Goal: Task Accomplishment & Management: Use online tool/utility

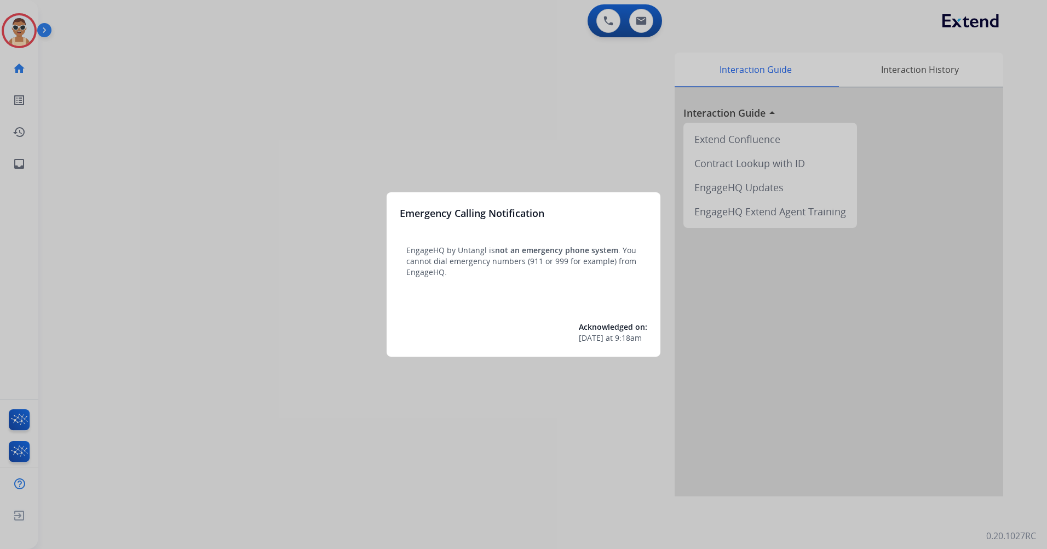
click at [102, 197] on div at bounding box center [523, 274] width 1047 height 549
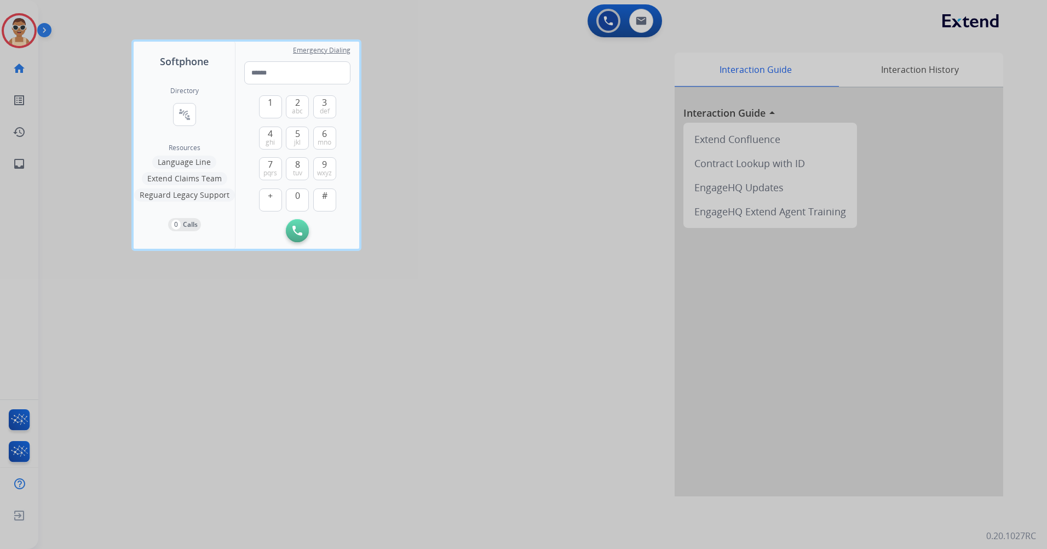
drag, startPoint x: 269, startPoint y: 372, endPoint x: 93, endPoint y: 112, distance: 314.3
click at [269, 371] on div at bounding box center [523, 274] width 1047 height 549
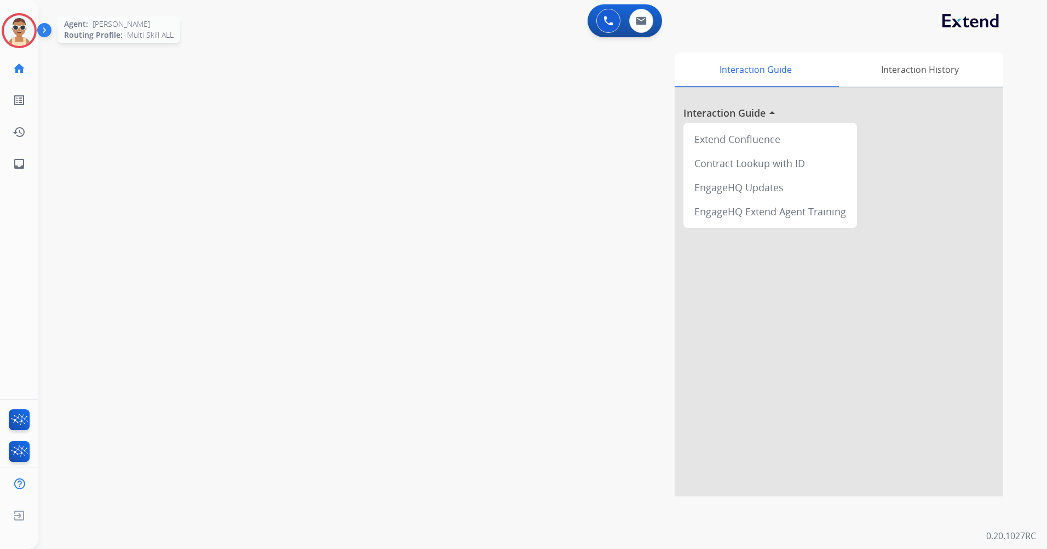
click at [32, 38] on img at bounding box center [19, 30] width 31 height 31
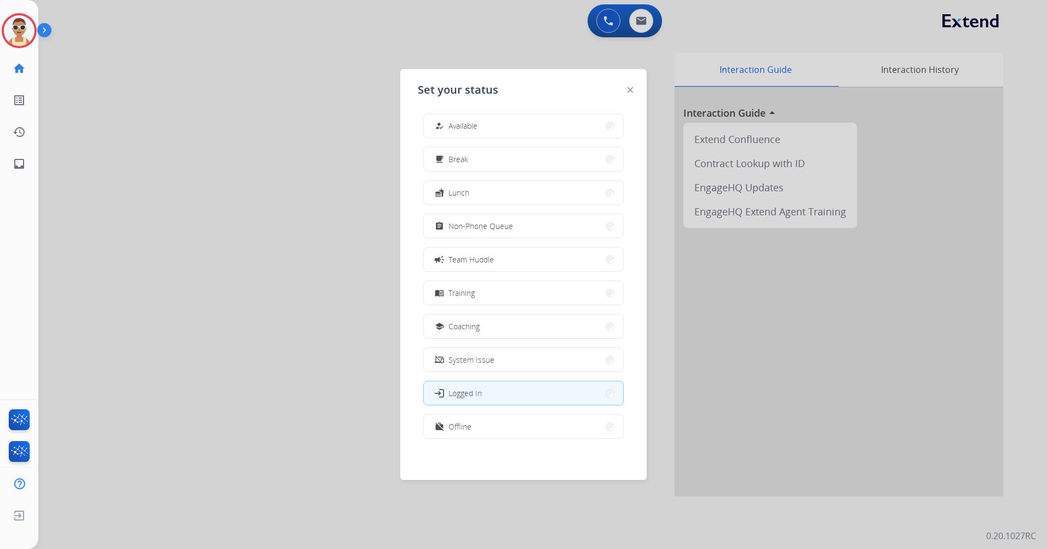
scroll to position [3, 0]
click at [500, 414] on div "work_off Offline" at bounding box center [523, 425] width 200 height 25
drag, startPoint x: 508, startPoint y: 416, endPoint x: 524, endPoint y: 410, distance: 17.7
click at [508, 416] on button "work_off Offline" at bounding box center [523, 426] width 199 height 24
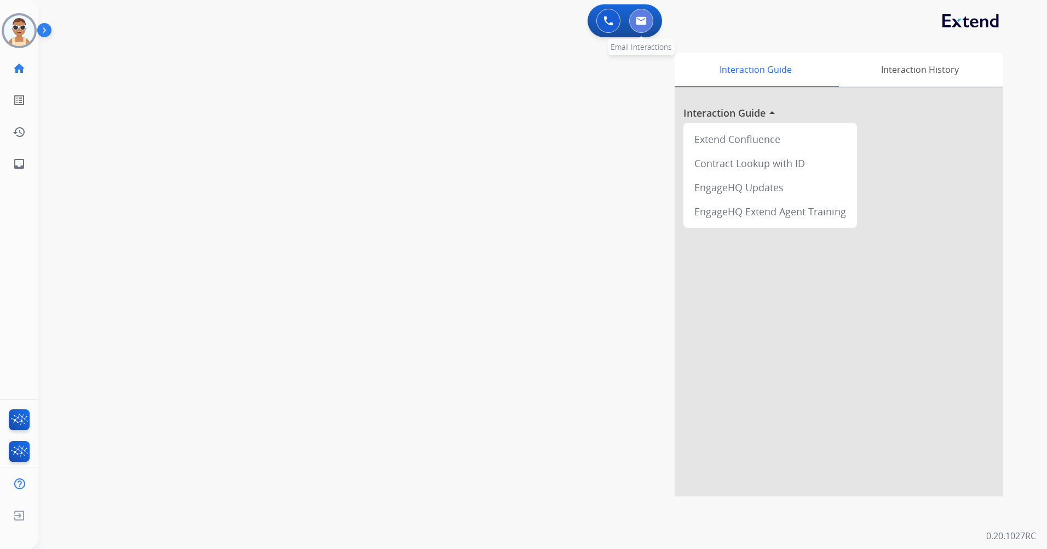
click at [640, 20] on img at bounding box center [641, 20] width 11 height 9
select select "**********"
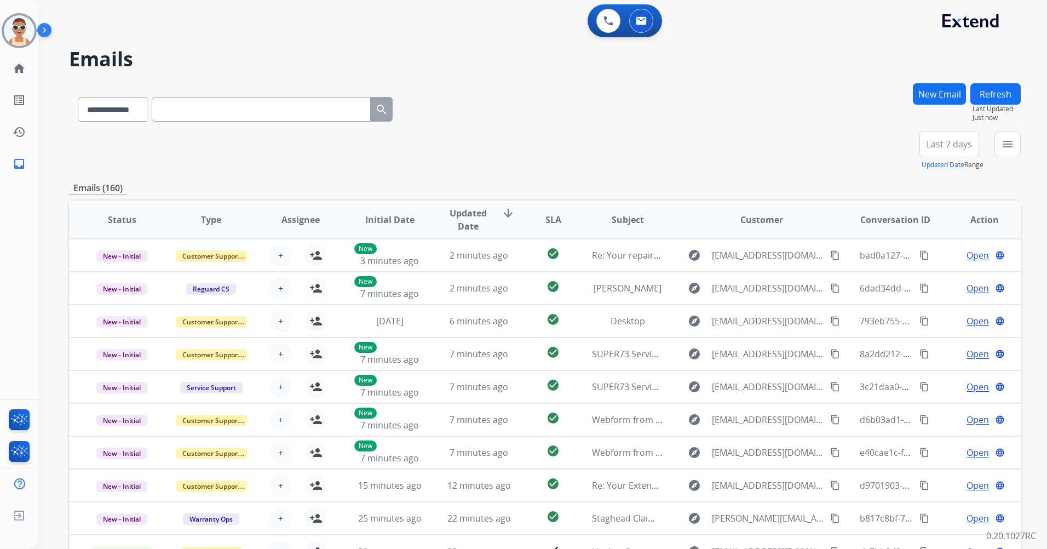
click at [218, 109] on input "text" at bounding box center [261, 109] width 219 height 25
paste input "**********"
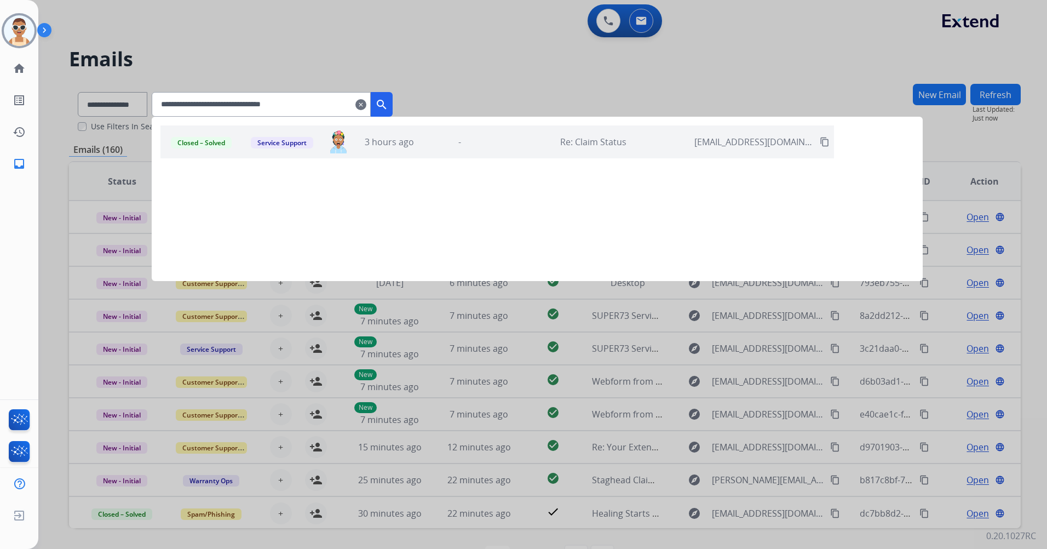
type input "**********"
click at [510, 153] on div "Closed – Solved Service Support [PERSON_NAME][EMAIL_ADDRESS][PERSON_NAME][DOMAI…" at bounding box center [497, 141] width 674 height 33
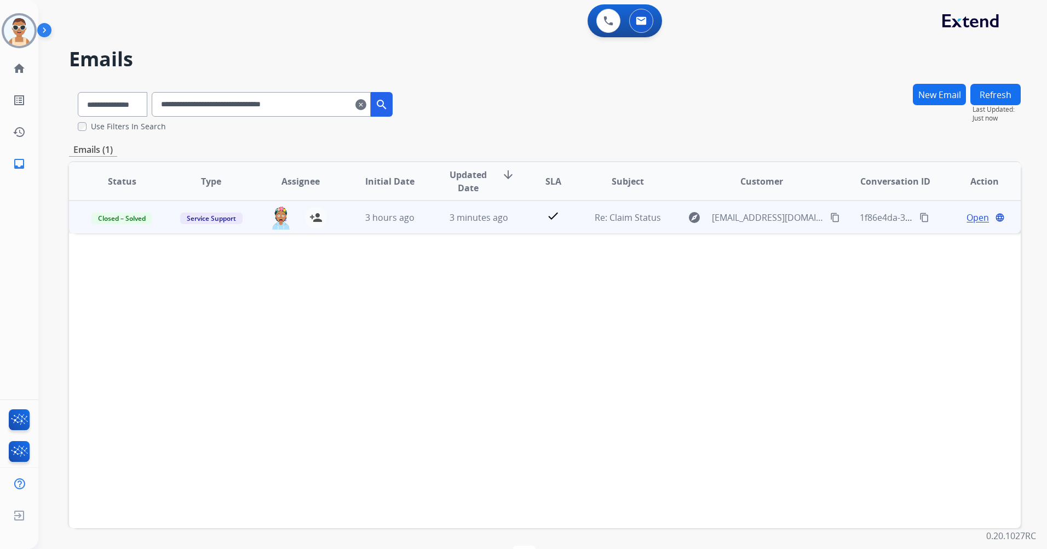
click at [967, 220] on span "Open" at bounding box center [978, 217] width 22 height 13
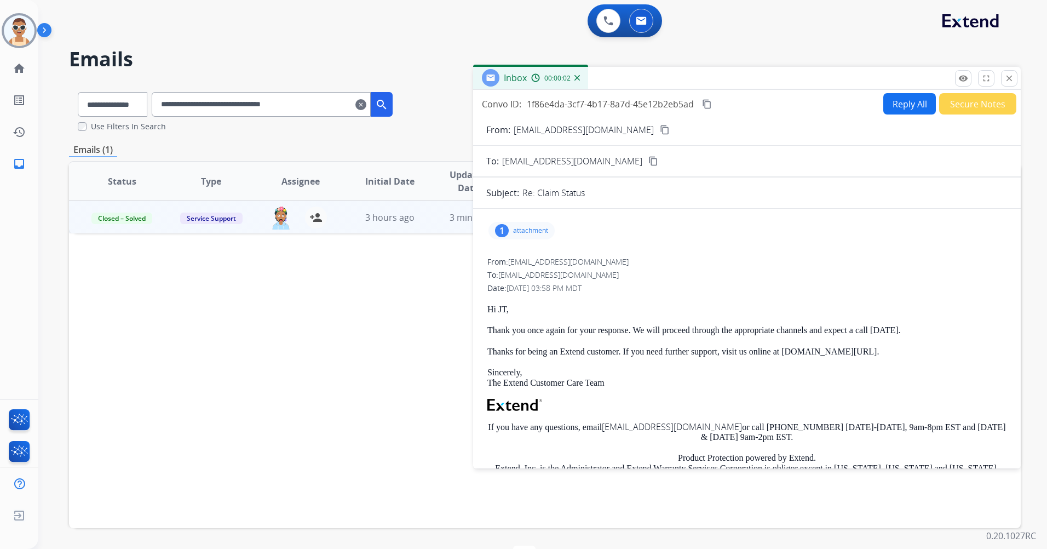
click at [1006, 80] on mat-icon "close" at bounding box center [1009, 78] width 10 height 10
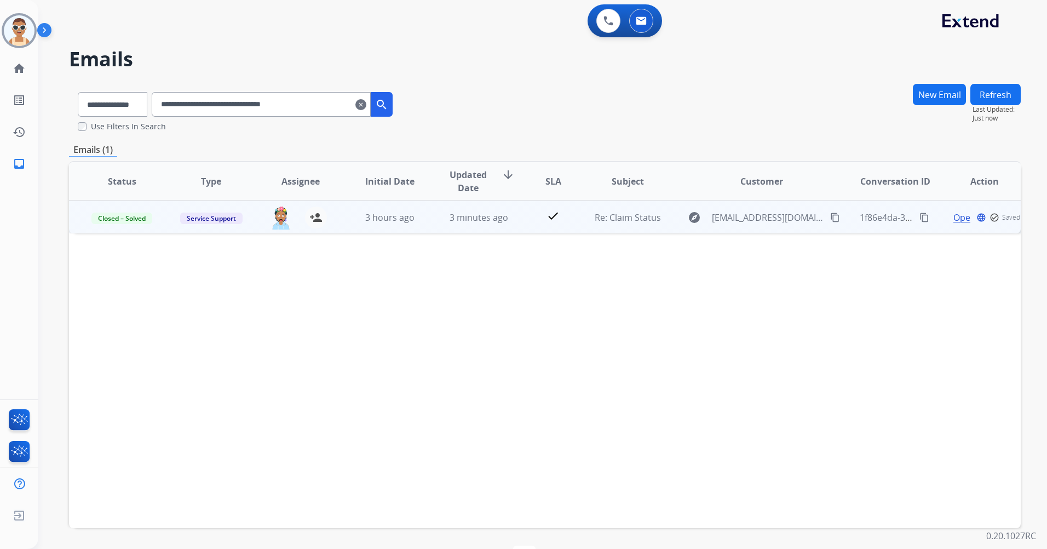
click at [830, 216] on mat-icon "content_copy" at bounding box center [835, 217] width 10 height 10
